Goal: Task Accomplishment & Management: Manage account settings

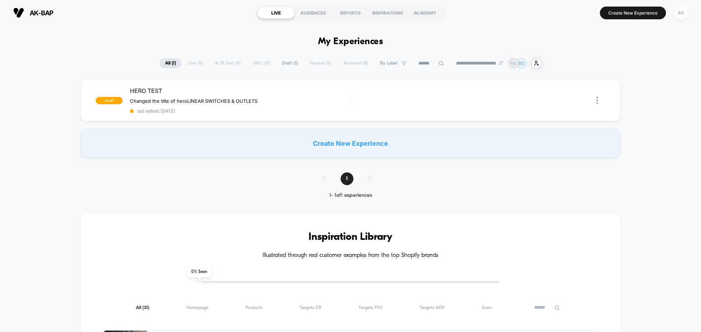
click at [678, 12] on div "AS" at bounding box center [680, 13] width 14 height 14
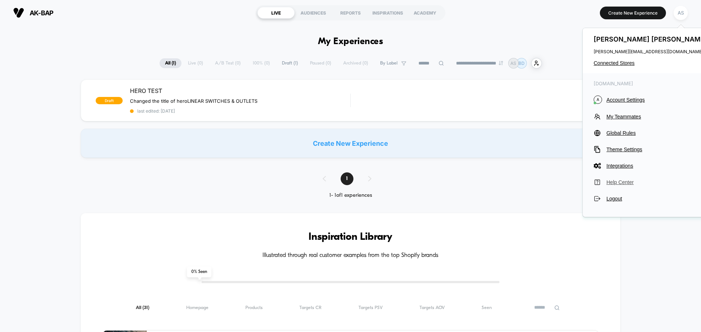
click at [619, 181] on span "Help Center" at bounding box center [657, 183] width 103 height 6
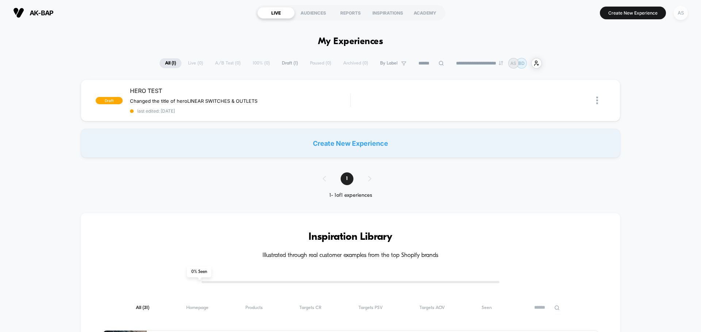
click at [681, 13] on div "AS" at bounding box center [680, 13] width 14 height 14
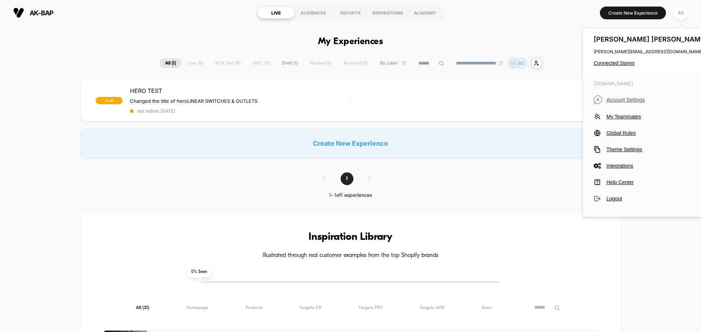
click at [623, 101] on span "Account Settings" at bounding box center [657, 100] width 103 height 6
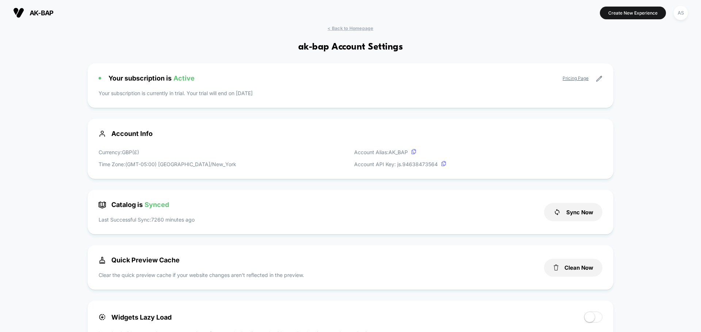
drag, startPoint x: 696, startPoint y: 220, endPoint x: 700, endPoint y: 219, distance: 3.7
drag, startPoint x: 189, startPoint y: 37, endPoint x: 193, endPoint y: 44, distance: 7.9
